Goal: Check status: Check status

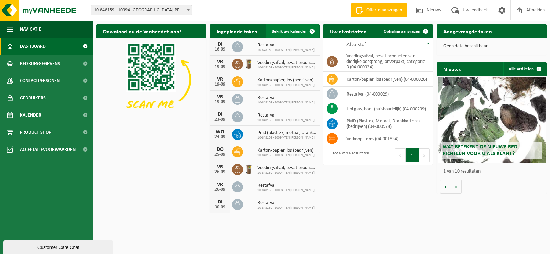
click at [288, 31] on span "Bekijk uw kalender" at bounding box center [289, 31] width 35 height 4
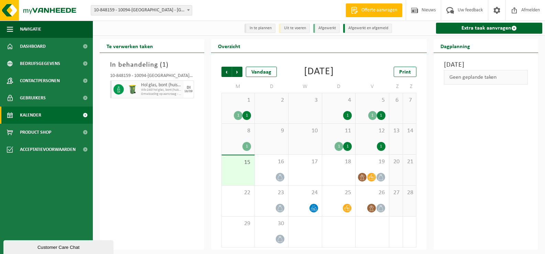
scroll to position [11, 0]
click at [342, 143] on div "1" at bounding box center [339, 146] width 9 height 9
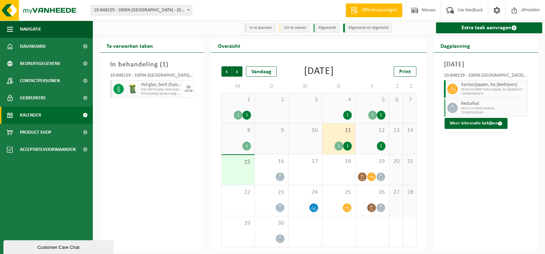
click at [366, 115] on div "1 1" at bounding box center [372, 115] width 26 height 9
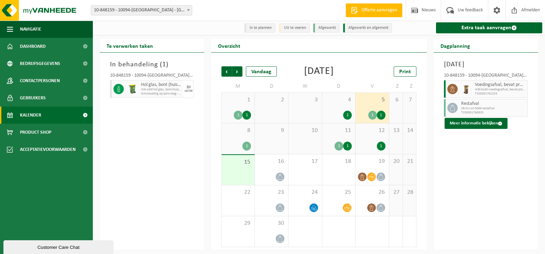
click at [376, 145] on div "1" at bounding box center [372, 146] width 26 height 9
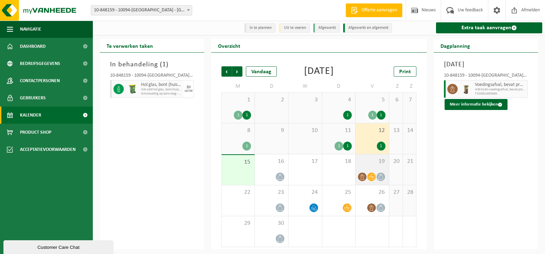
click at [369, 175] on icon at bounding box center [372, 177] width 6 height 6
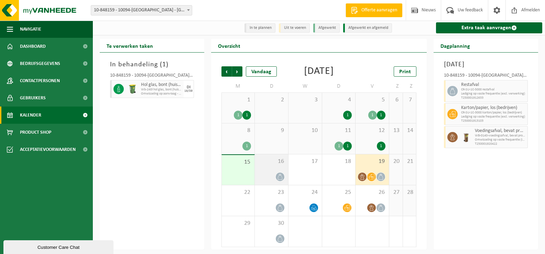
click at [282, 174] on icon at bounding box center [280, 177] width 6 height 6
